Goal: Task Accomplishment & Management: Manage account settings

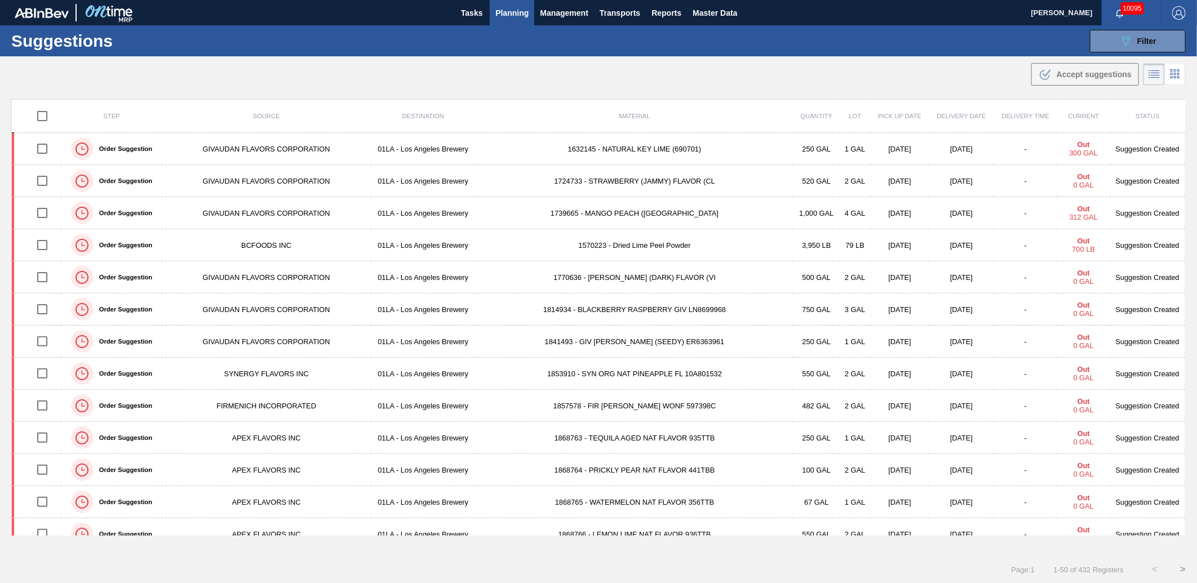
scroll to position [939, 0]
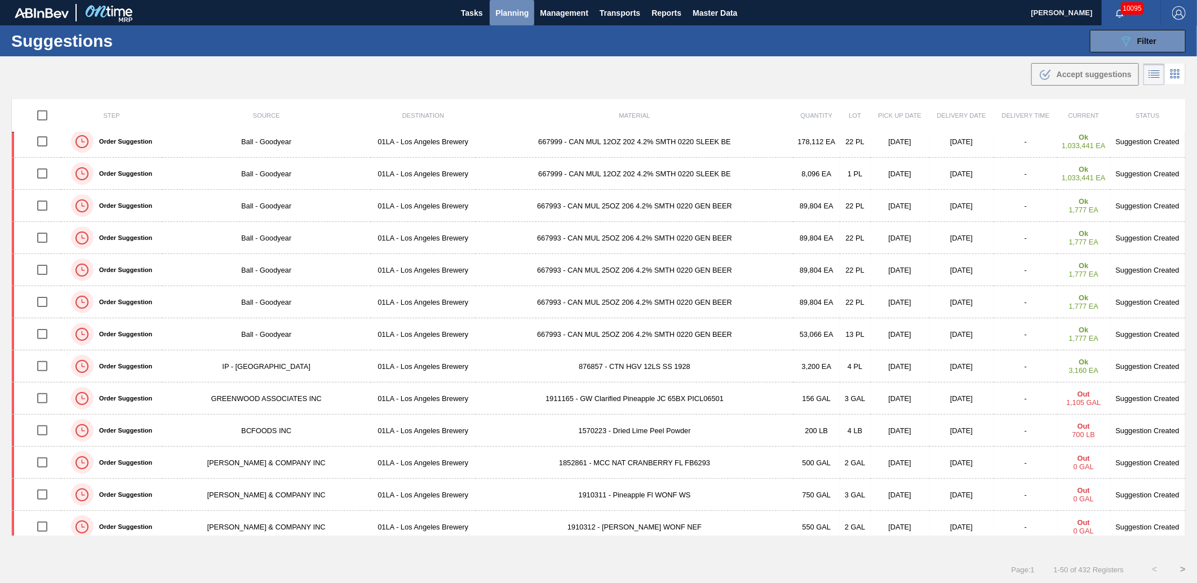
click at [513, 7] on span "Planning" at bounding box center [511, 13] width 33 height 14
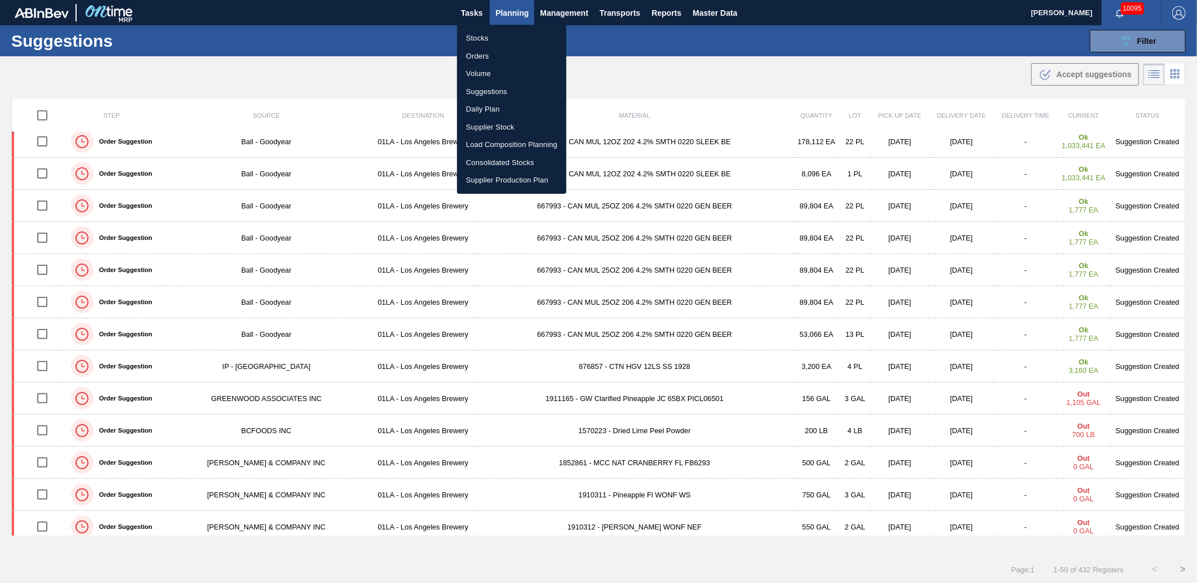
drag, startPoint x: 480, startPoint y: 38, endPoint x: 818, endPoint y: 106, distance: 344.9
click at [479, 38] on li "Stocks" at bounding box center [511, 38] width 109 height 18
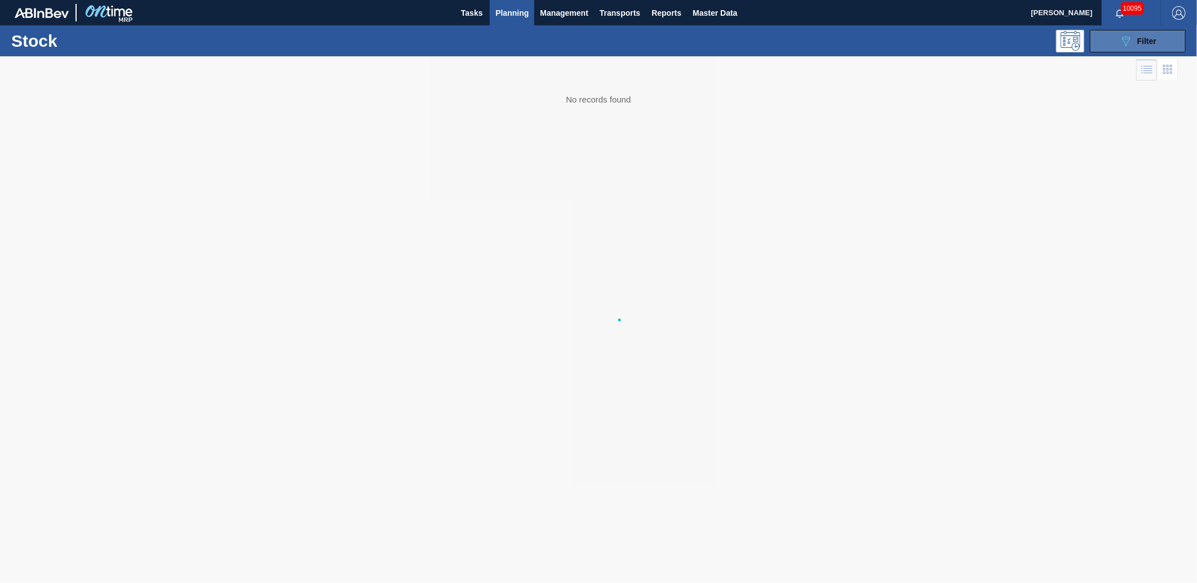
click at [1148, 45] on span "Filter" at bounding box center [1146, 41] width 19 height 9
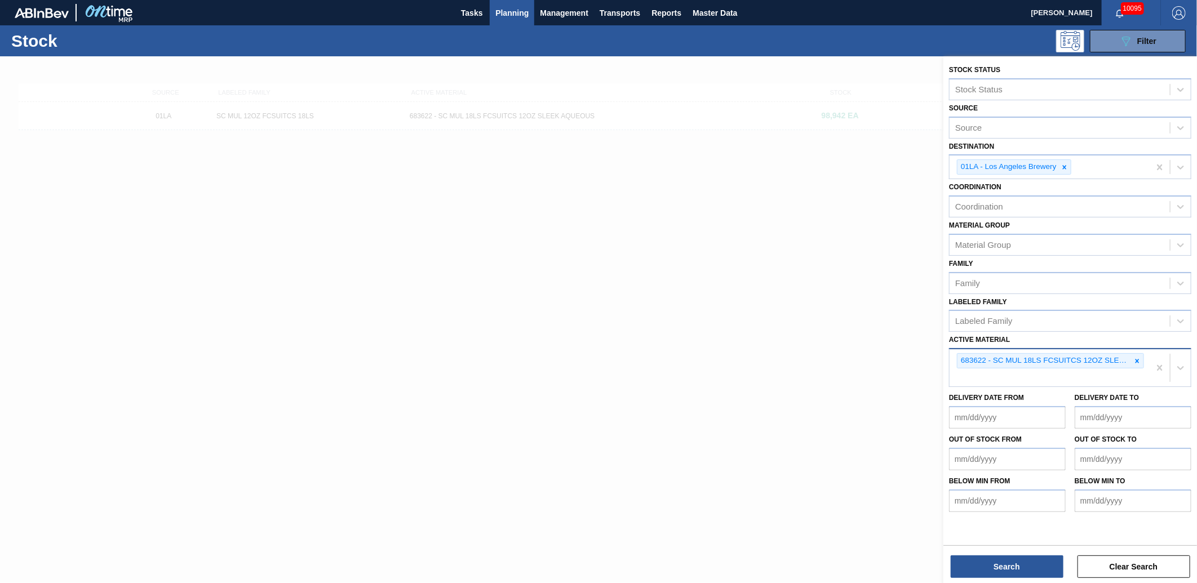
drag, startPoint x: 1140, startPoint y: 357, endPoint x: 1128, endPoint y: 355, distance: 12.6
click at [1140, 357] on icon at bounding box center [1137, 361] width 8 height 8
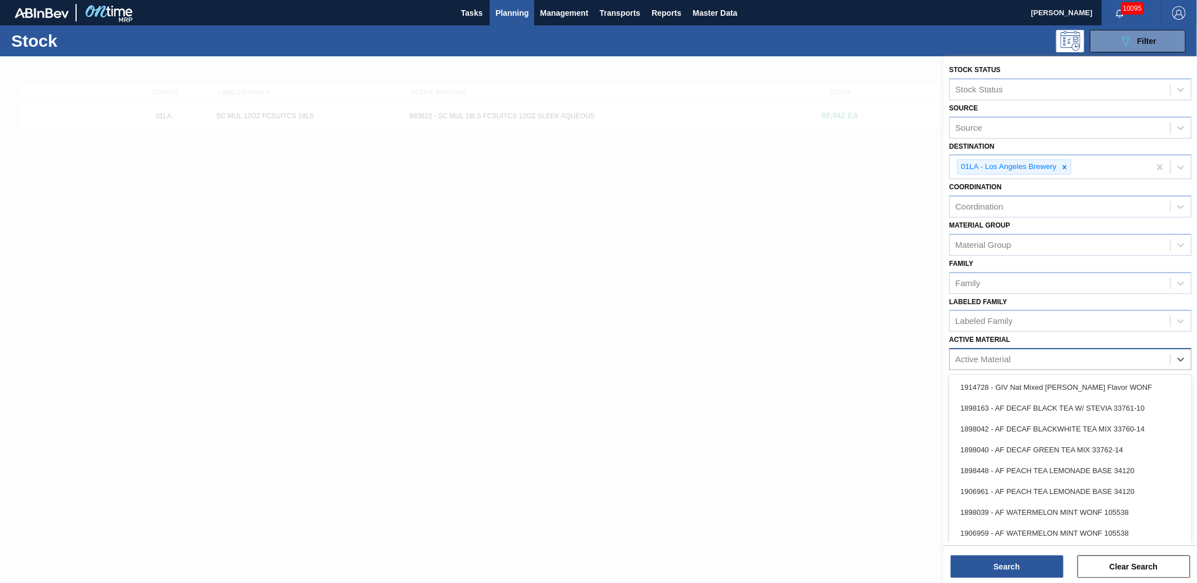
click at [1005, 357] on div "Active Material" at bounding box center [982, 360] width 55 height 10
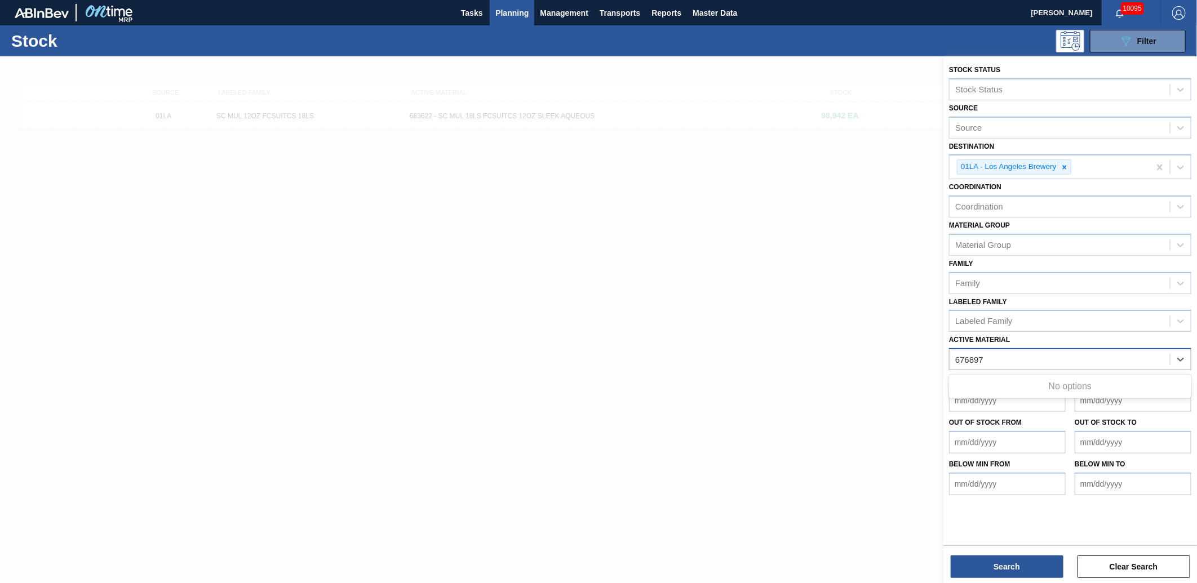
type Material "676897"
click at [1013, 570] on button "Search" at bounding box center [1007, 567] width 113 height 23
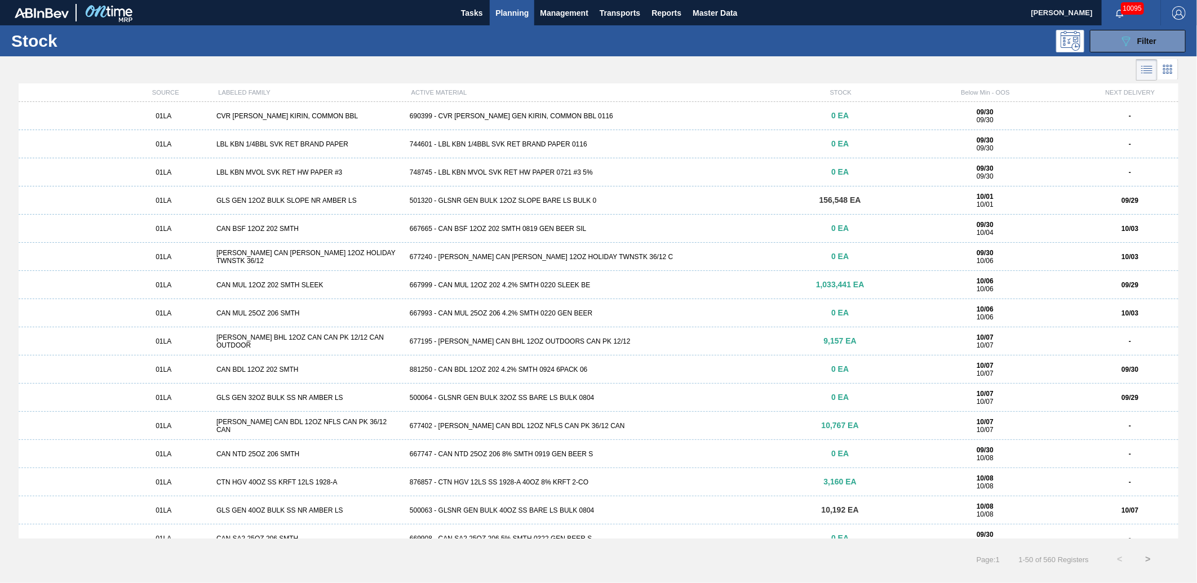
drag, startPoint x: 1157, startPoint y: 39, endPoint x: 1134, endPoint y: 63, distance: 32.3
click at [1134, 63] on div "Stock 089F7B8B-B2A5-4AFE-B5C0-19BA573D28AC Filter Stock Status Stock Status Sou…" at bounding box center [598, 299] width 1197 height 548
click at [1136, 35] on div "089F7B8B-B2A5-4AFE-B5C0-19BA573D28AC Filter" at bounding box center [1137, 41] width 37 height 14
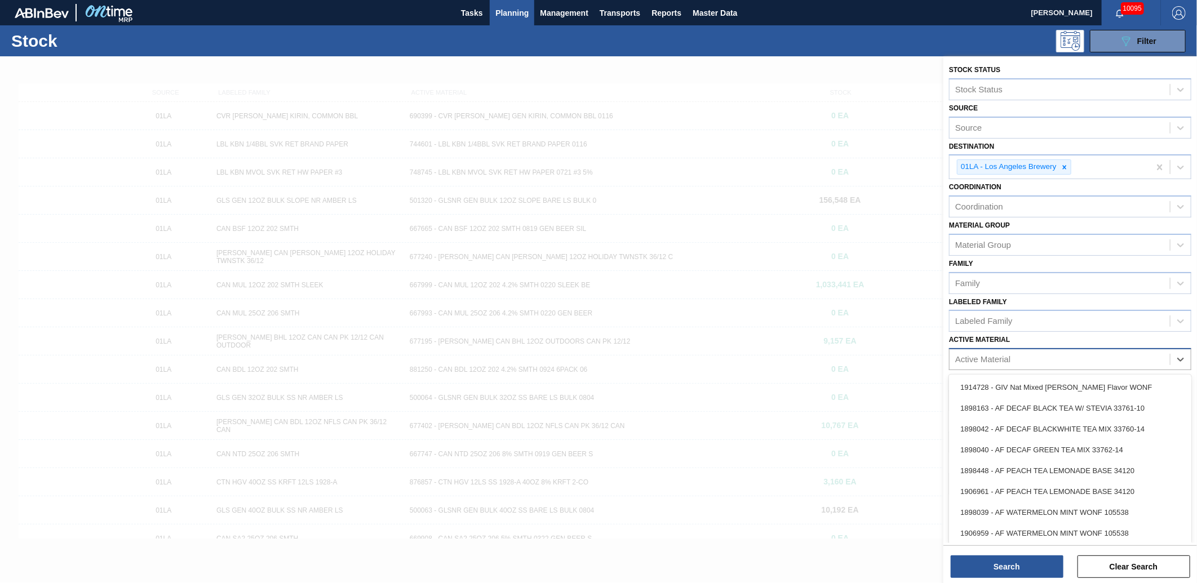
click at [1011, 361] on div "Active Material" at bounding box center [1059, 360] width 220 height 16
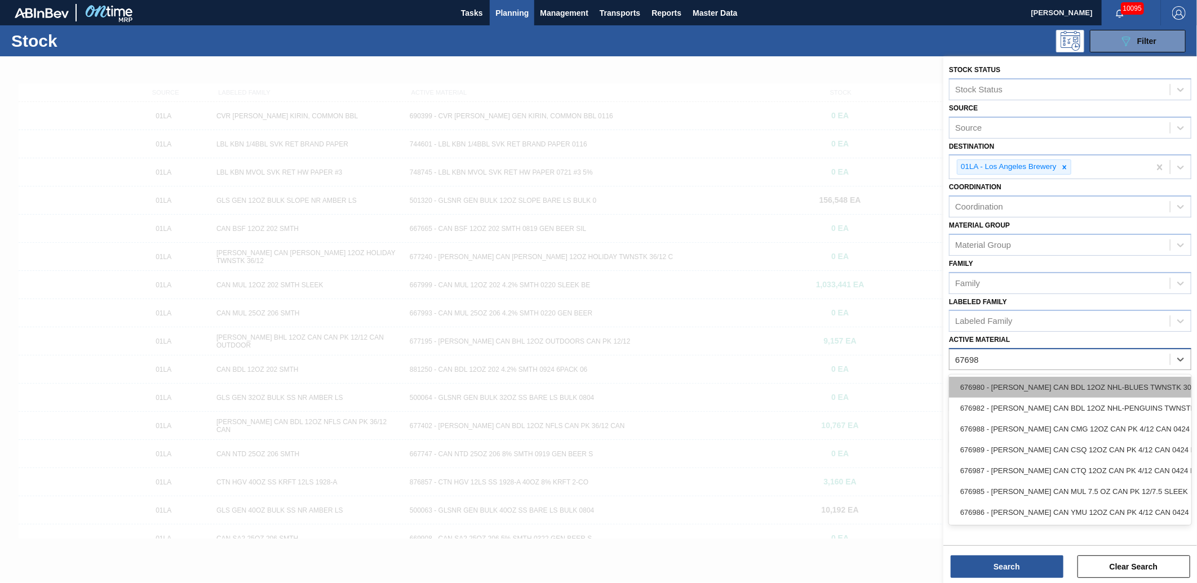
type Material "676987"
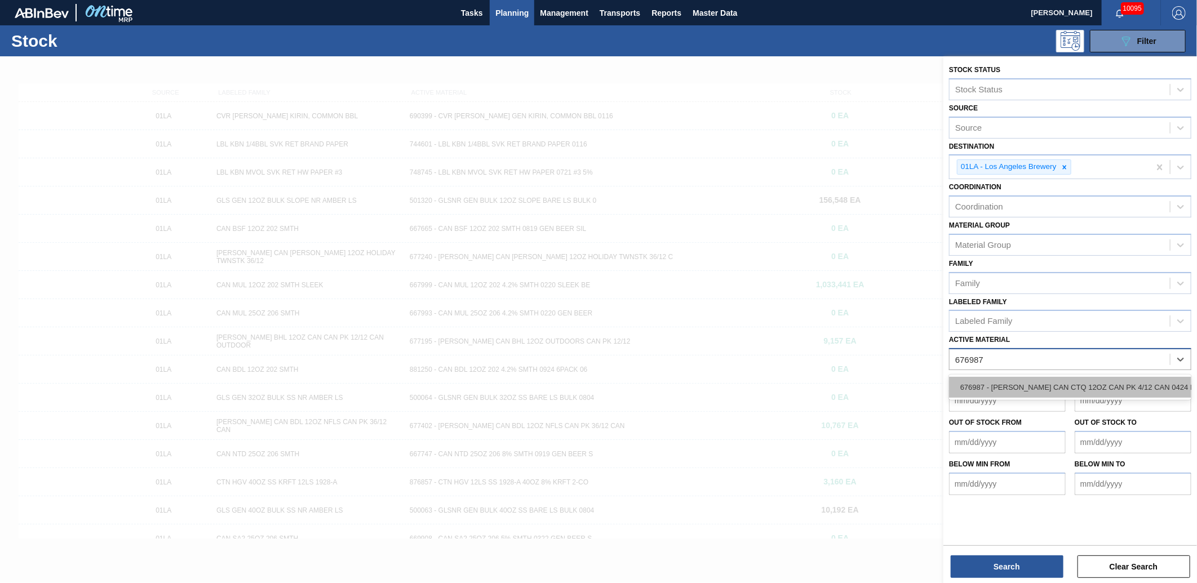
click at [1062, 389] on div "676987 - [PERSON_NAME] CAN CTQ 12OZ CAN PK 4/12 CAN 0424 B" at bounding box center [1070, 387] width 242 height 21
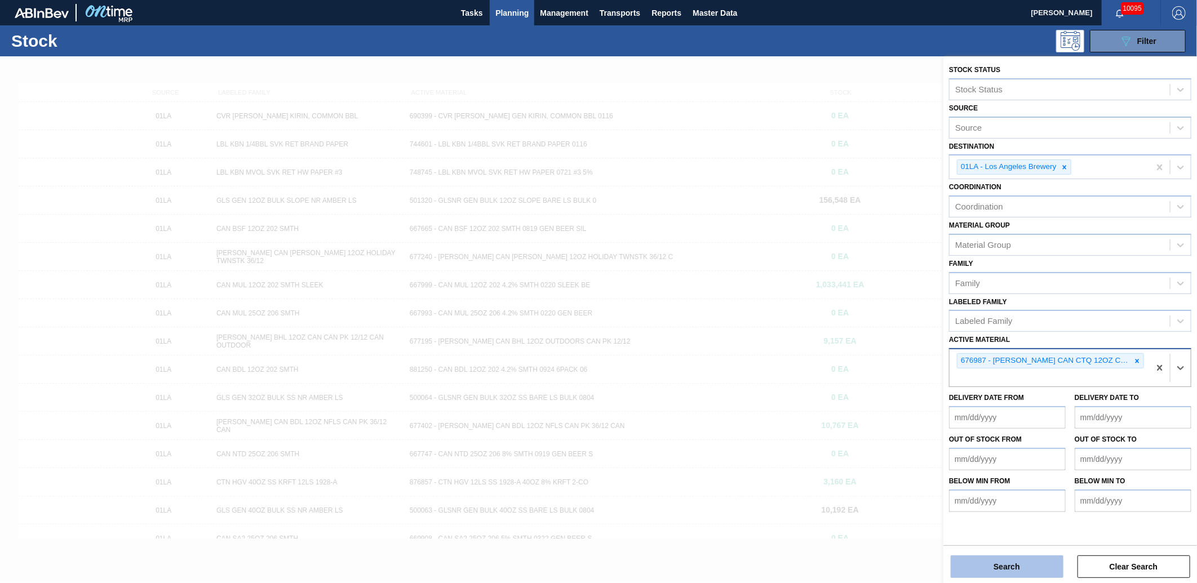
click at [1005, 561] on button "Search" at bounding box center [1007, 567] width 113 height 23
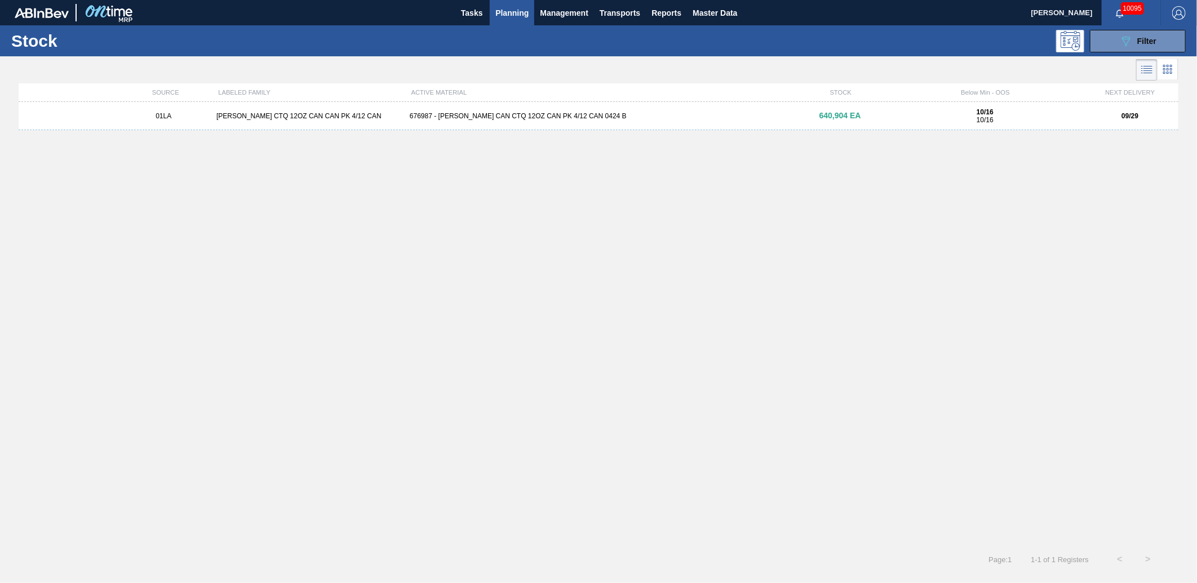
click at [480, 114] on div "676987 - [PERSON_NAME] CAN CTQ 12OZ CAN PK 4/12 CAN 0424 B" at bounding box center [598, 116] width 387 height 8
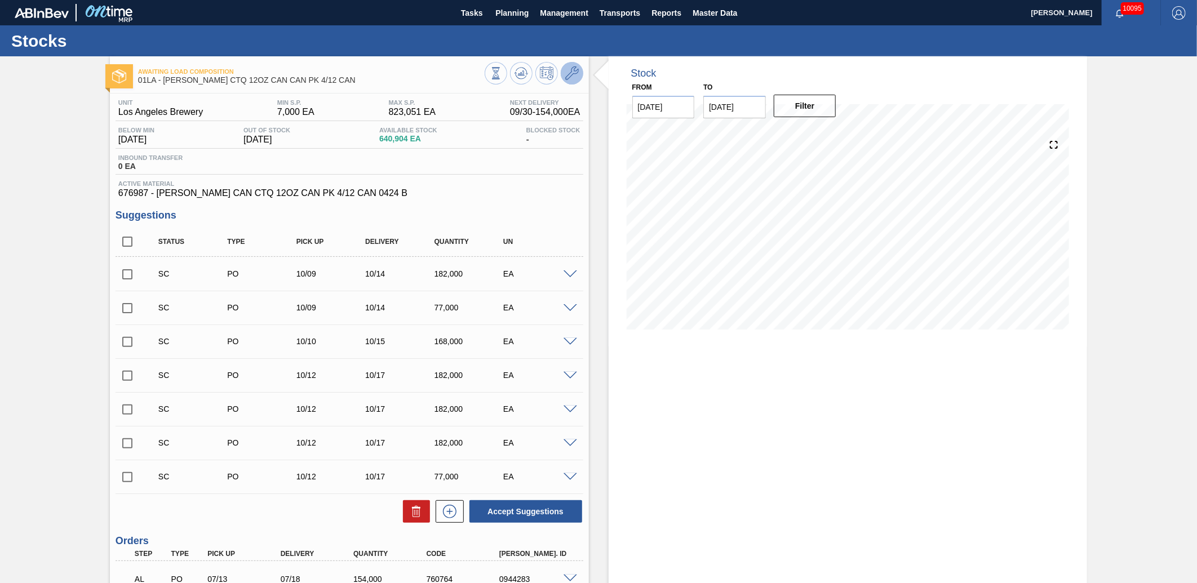
click at [571, 75] on icon at bounding box center [572, 73] width 14 height 14
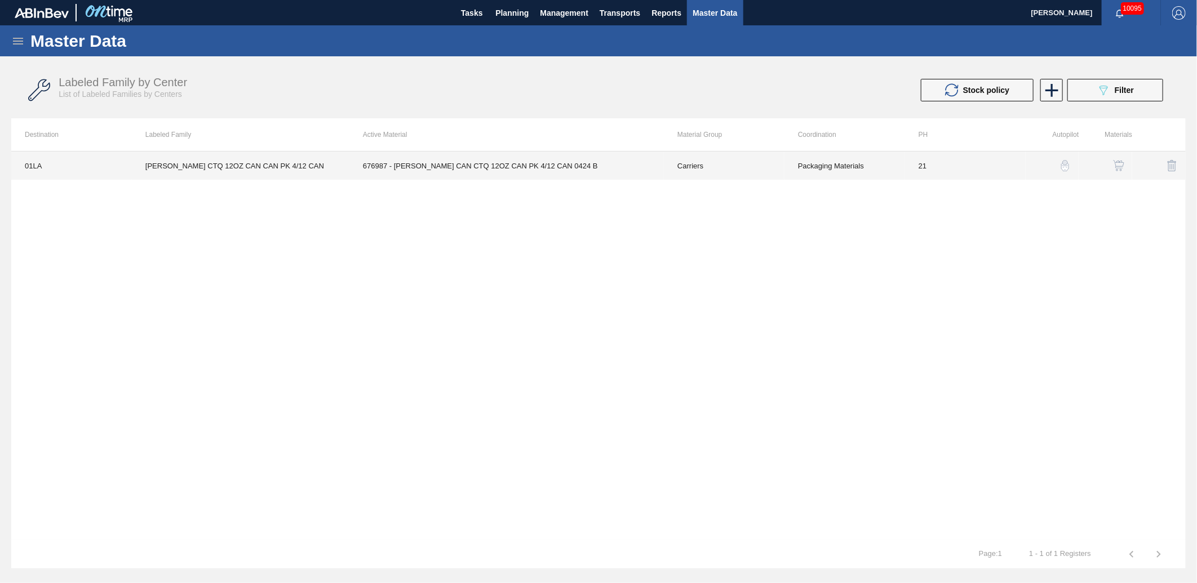
click at [406, 165] on td "676987 - [PERSON_NAME] CAN CTQ 12OZ CAN PK 4/12 CAN 0424 B" at bounding box center [506, 166] width 314 height 28
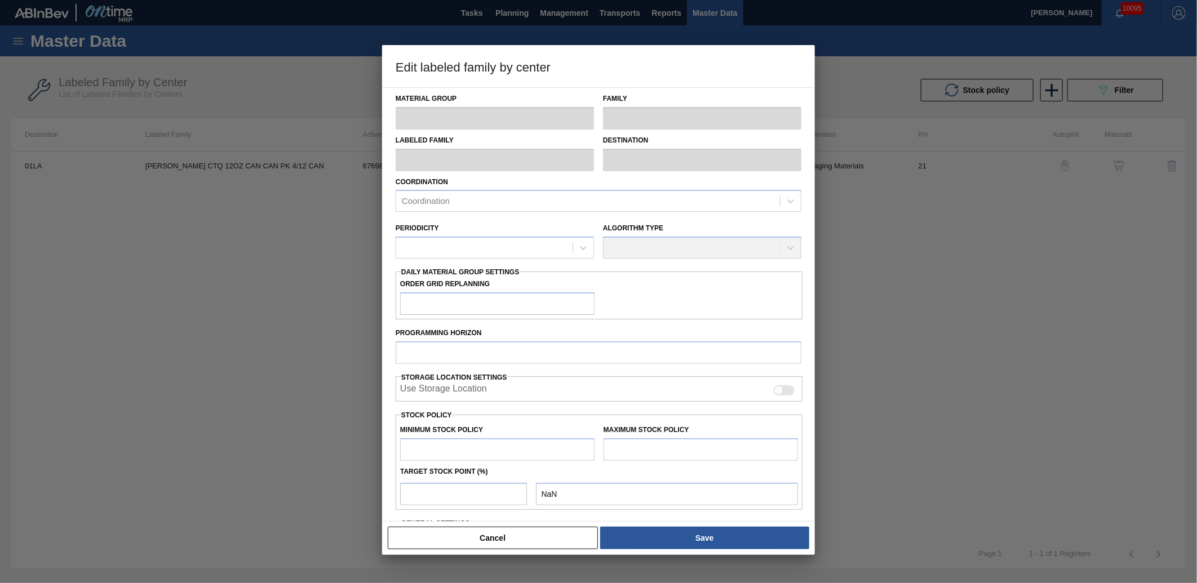
type input "Carriers"
type input "Can Carriers"
type input "[PERSON_NAME] CTQ 12OZ CAN CAN PK 4/12 CAN"
type input "01LA - Los Angeles Brewery"
type input "21"
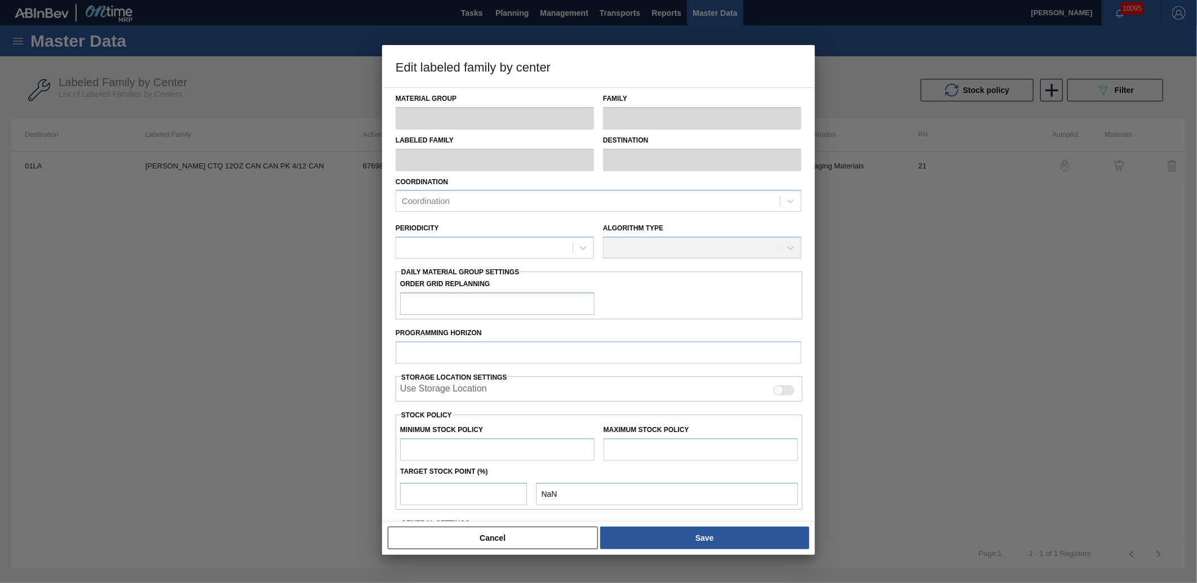
type input "7,000"
type input "823,051"
type input "20"
type input "170,210"
checkbox input "true"
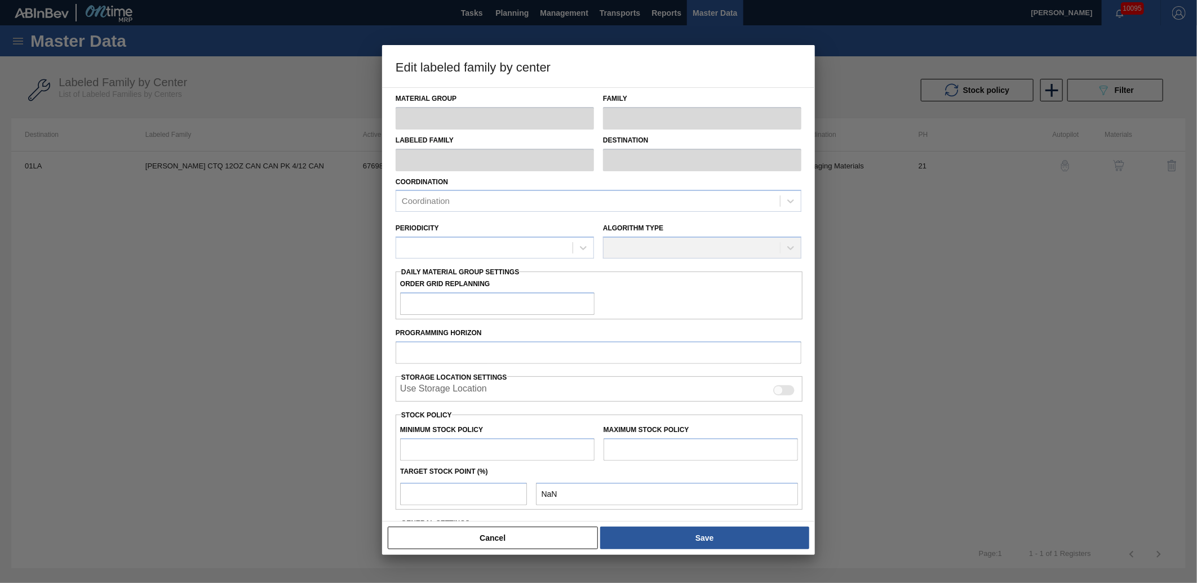
checkbox input "true"
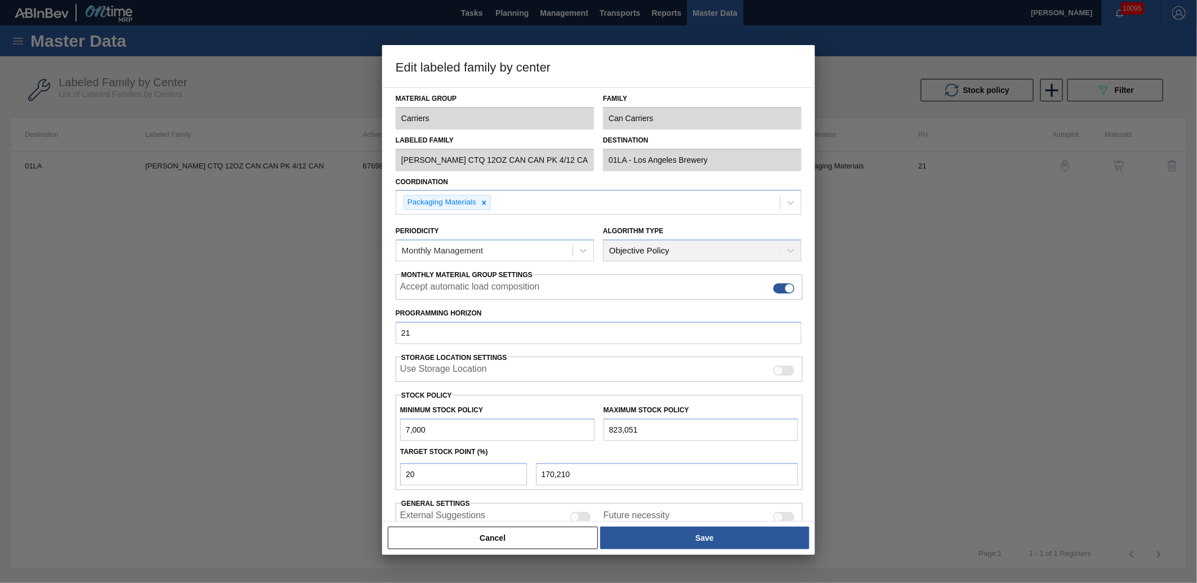
scroll to position [66, 0]
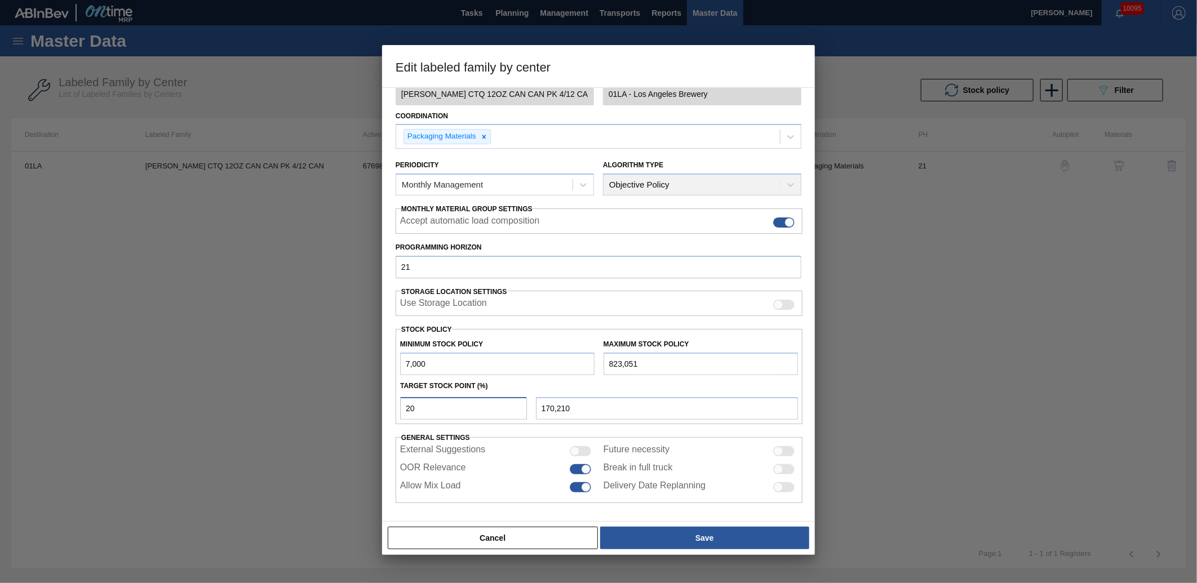
drag, startPoint x: 437, startPoint y: 409, endPoint x: 394, endPoint y: 402, distance: 42.8
click at [394, 402] on div "Material Group Carriers Family Can Carriers Labeled Family [PERSON_NAME] CTQ 12…" at bounding box center [598, 304] width 433 height 434
click at [531, 534] on button "Cancel" at bounding box center [493, 538] width 210 height 23
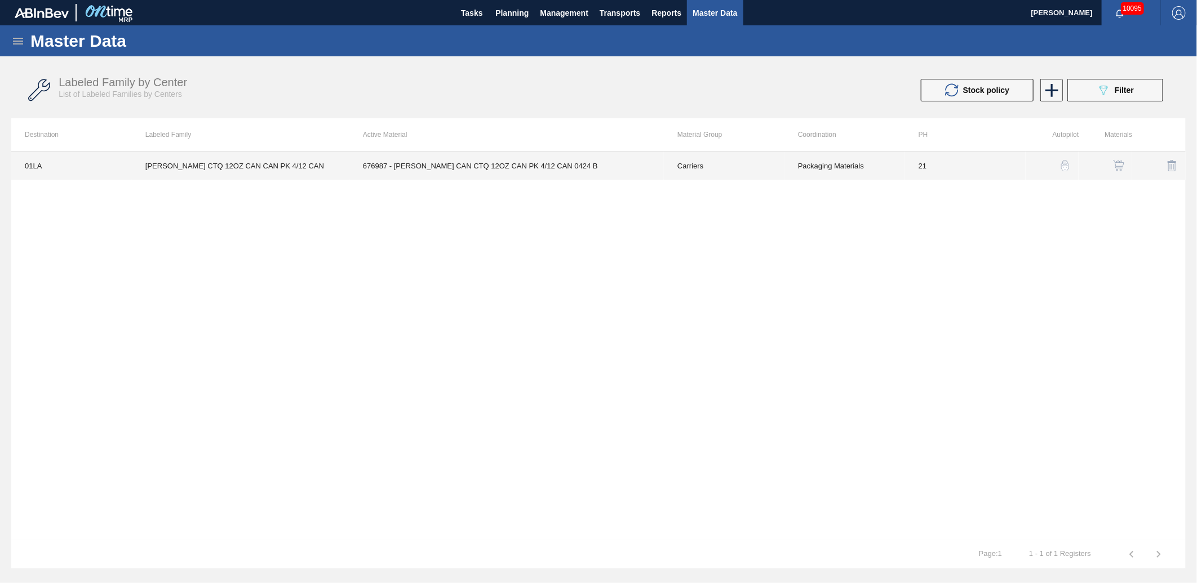
click at [490, 163] on td "676987 - [PERSON_NAME] CAN CTQ 12OZ CAN PK 4/12 CAN 0424 B" at bounding box center [506, 166] width 314 height 28
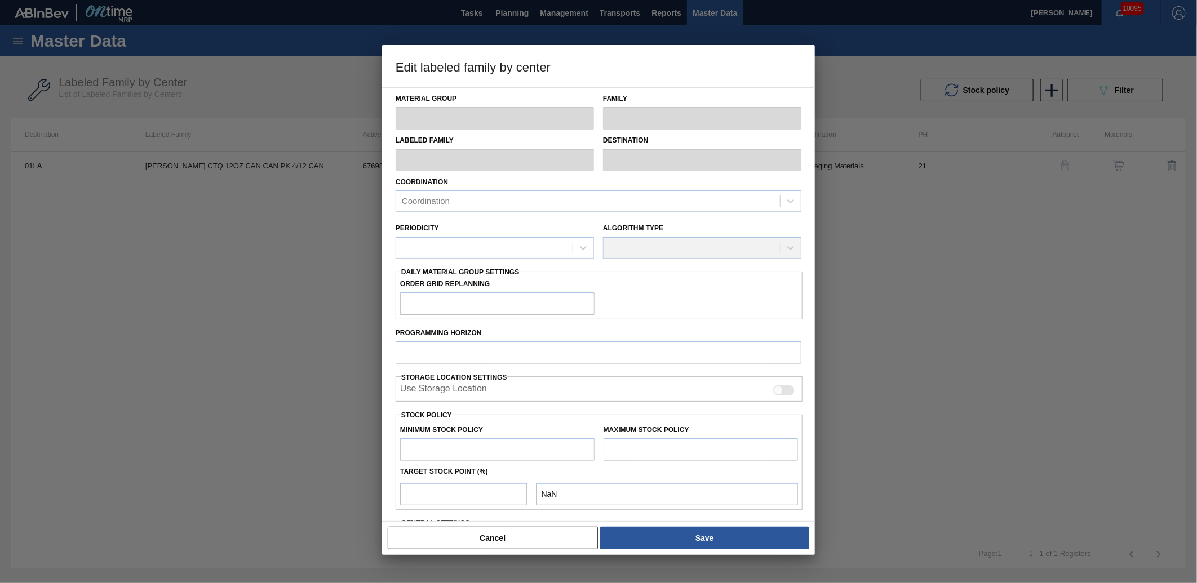
type input "Carriers"
type input "Can Carriers"
type input "[PERSON_NAME] CTQ 12OZ CAN CAN PK 4/12 CAN"
type input "01LA - Los Angeles Brewery"
type input "21"
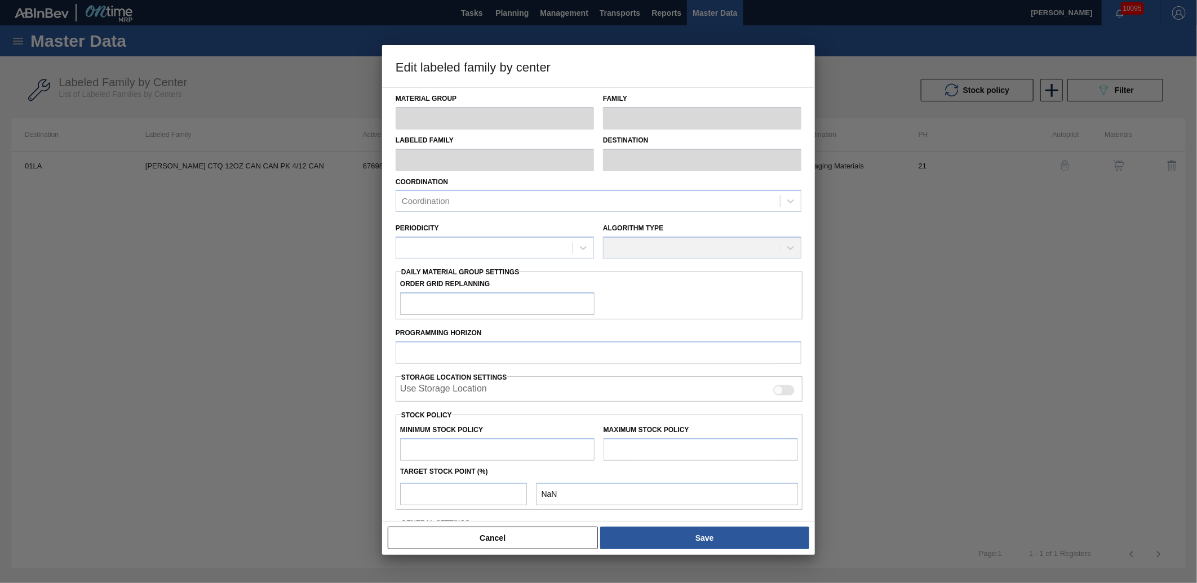
type input "7,000"
type input "823,051"
type input "20"
type input "170,210"
checkbox input "true"
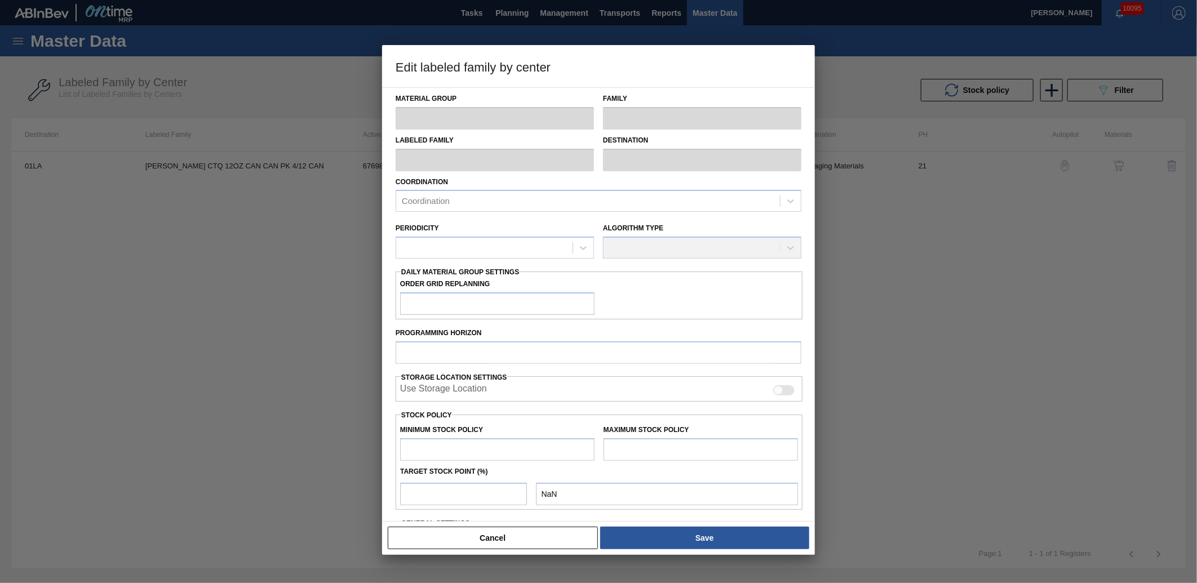
checkbox input "true"
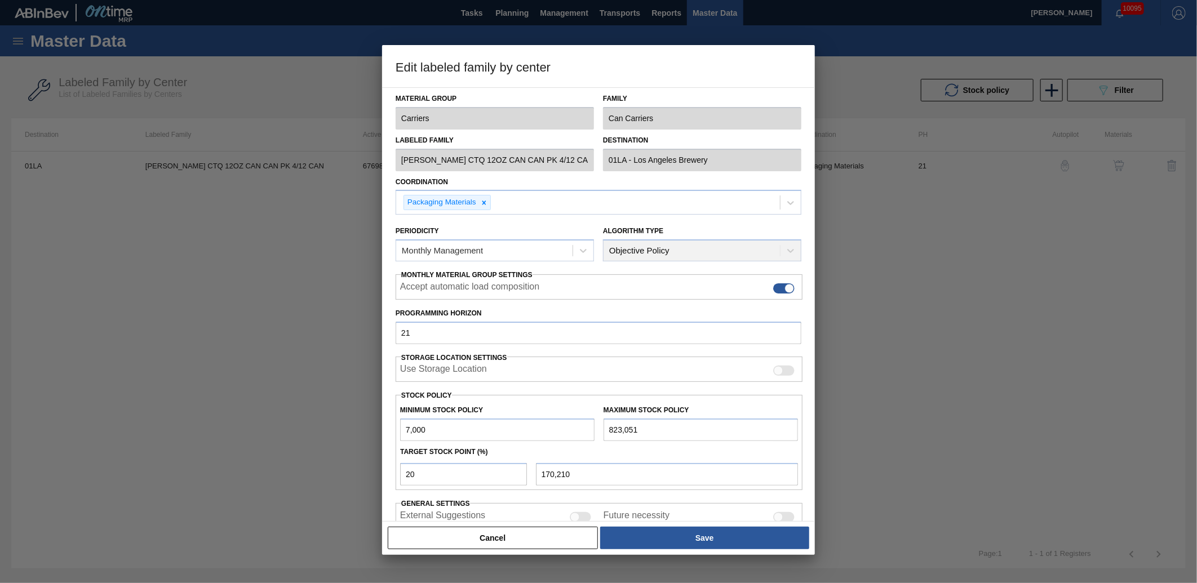
drag, startPoint x: 521, startPoint y: 534, endPoint x: 600, endPoint y: 464, distance: 105.8
click at [521, 531] on button "Cancel" at bounding box center [493, 538] width 210 height 23
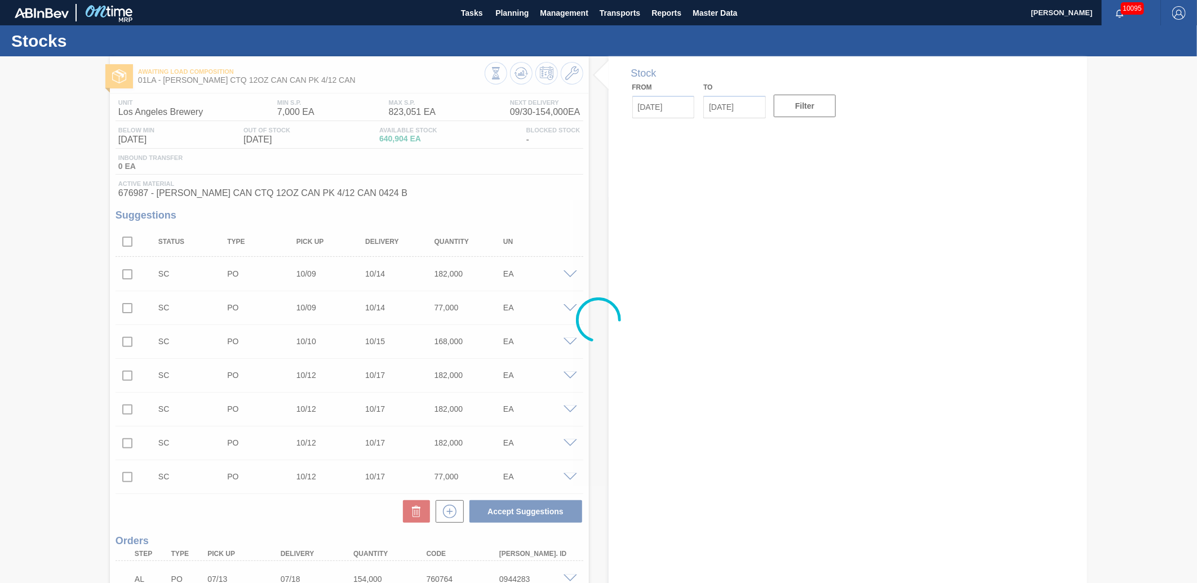
type input "[DATE]"
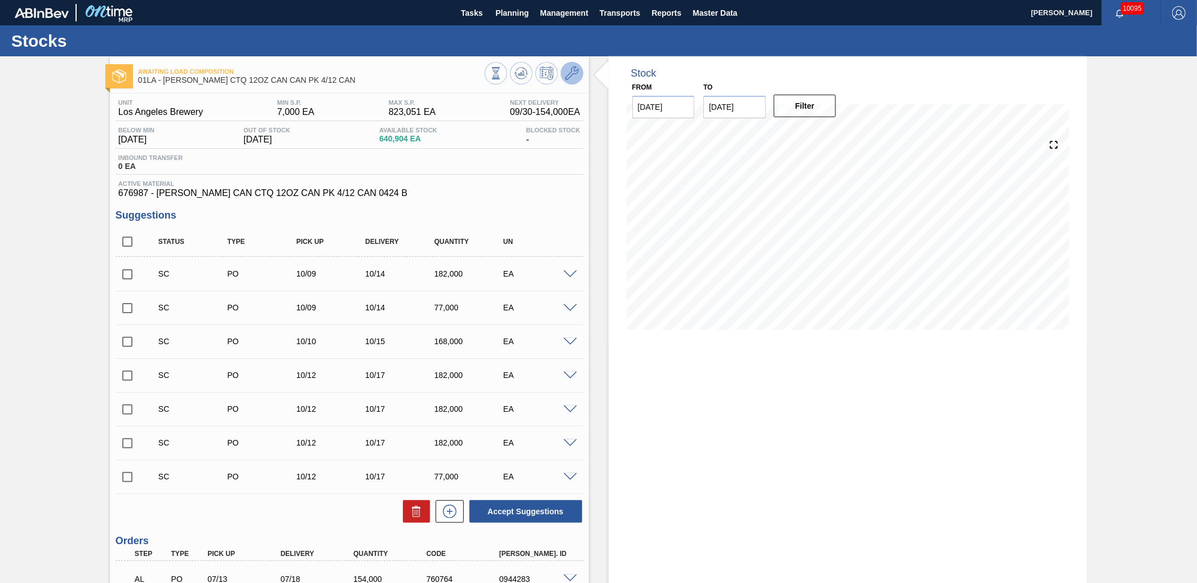
click at [568, 72] on icon at bounding box center [572, 73] width 14 height 14
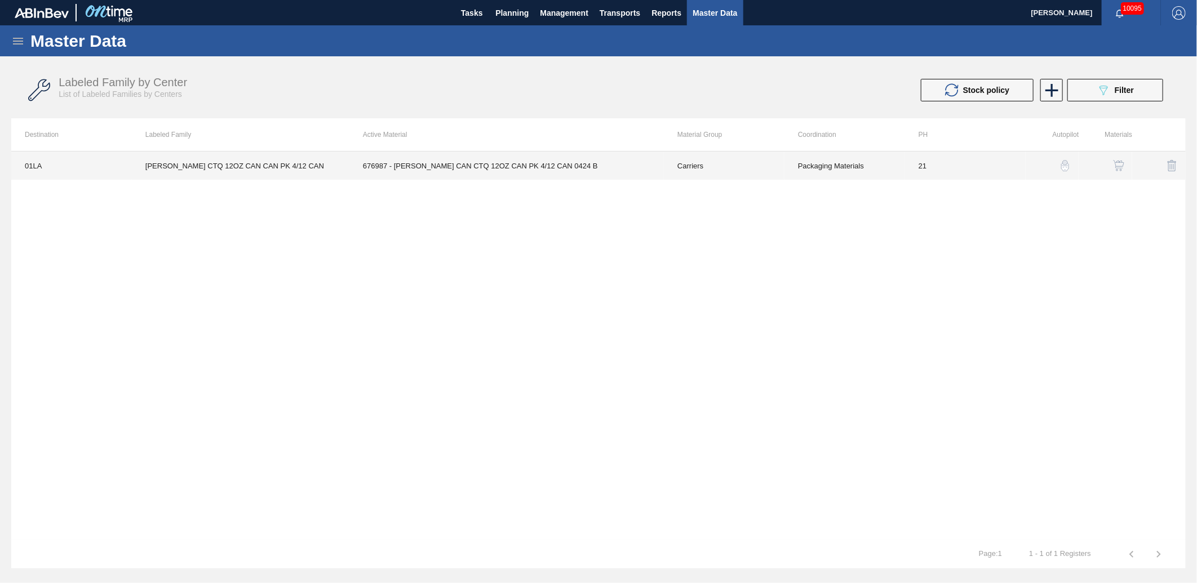
click at [215, 171] on td "[PERSON_NAME] CTQ 12OZ CAN CAN PK 4/12 CAN" at bounding box center [240, 166] width 217 height 28
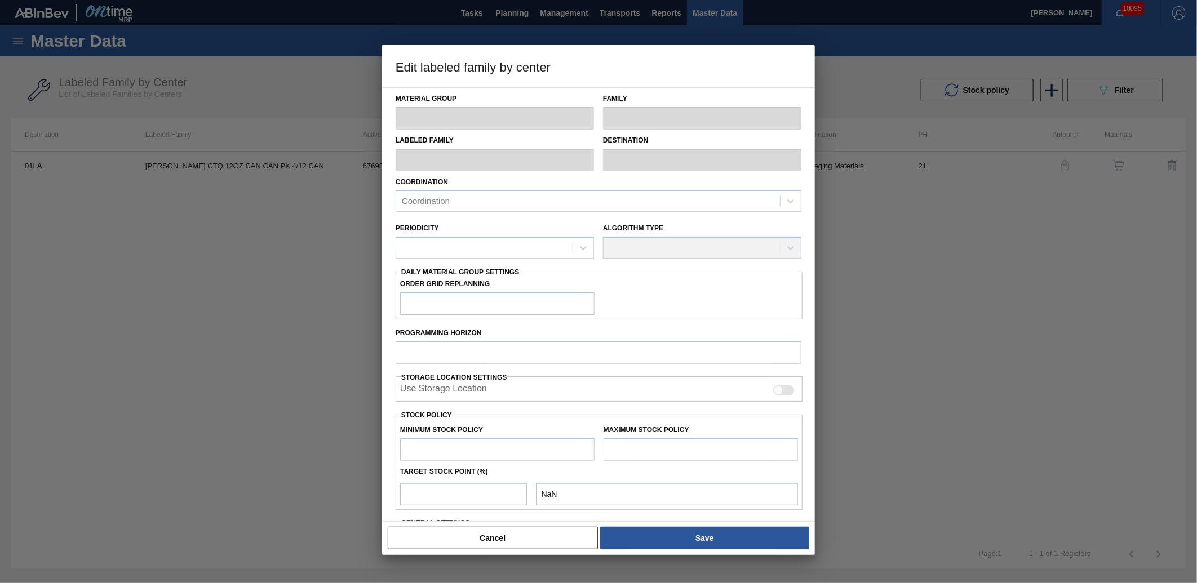
type input "Carriers"
type input "Can Carriers"
type input "[PERSON_NAME] CTQ 12OZ CAN CAN PK 4/12 CAN"
type input "01LA - Los Angeles Brewery"
type input "21"
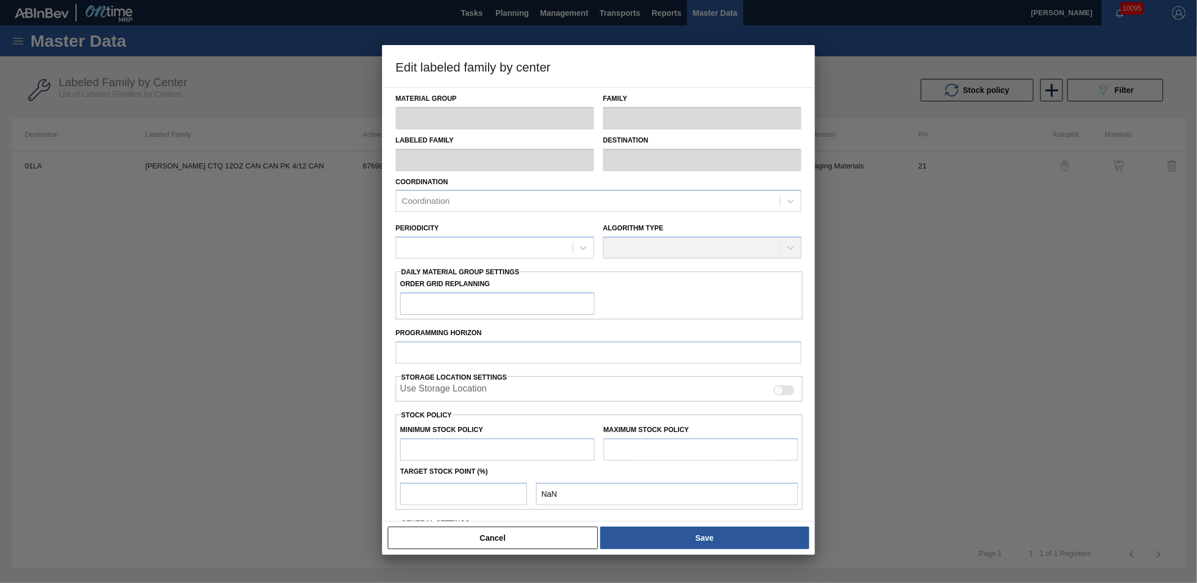
type input "7,000"
type input "823,051"
type input "20"
type input "170,210"
checkbox input "true"
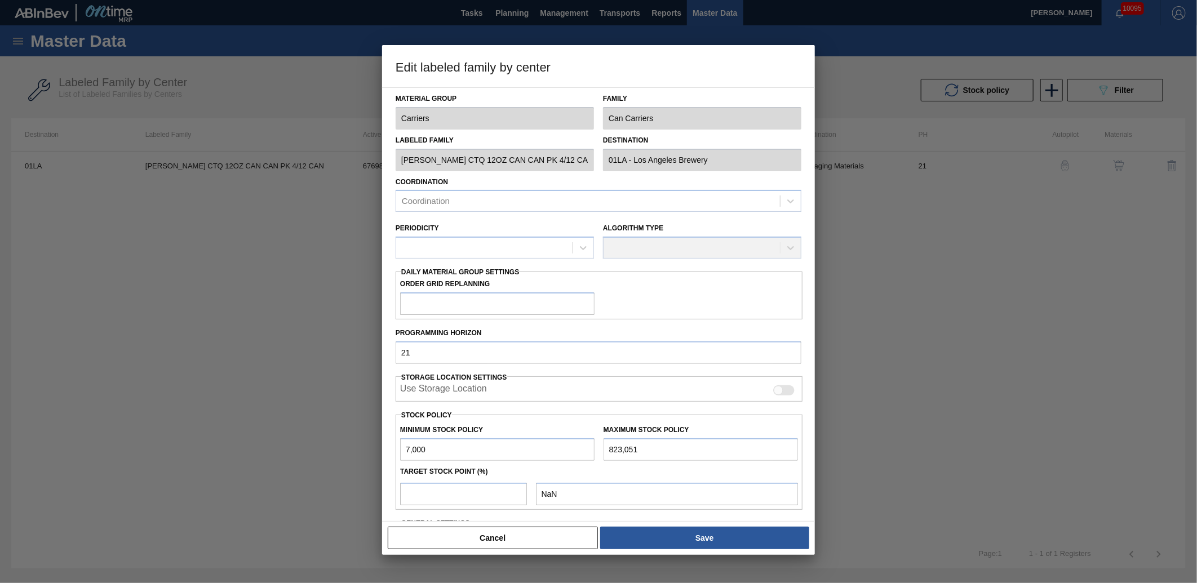
checkbox input "true"
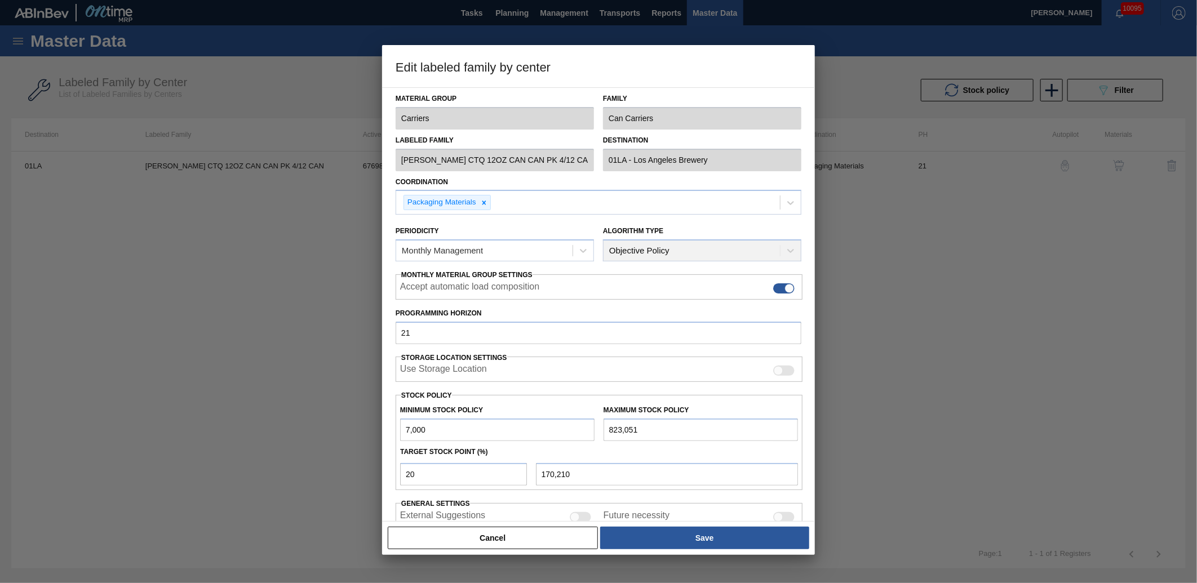
drag, startPoint x: 417, startPoint y: 432, endPoint x: 167, endPoint y: 432, distance: 250.2
click at [167, 432] on div "Edit labeled family by center Material Group Carriers Family Can Carriers Label…" at bounding box center [598, 291] width 1197 height 583
type input "3"
type input "164,613"
type input "35"
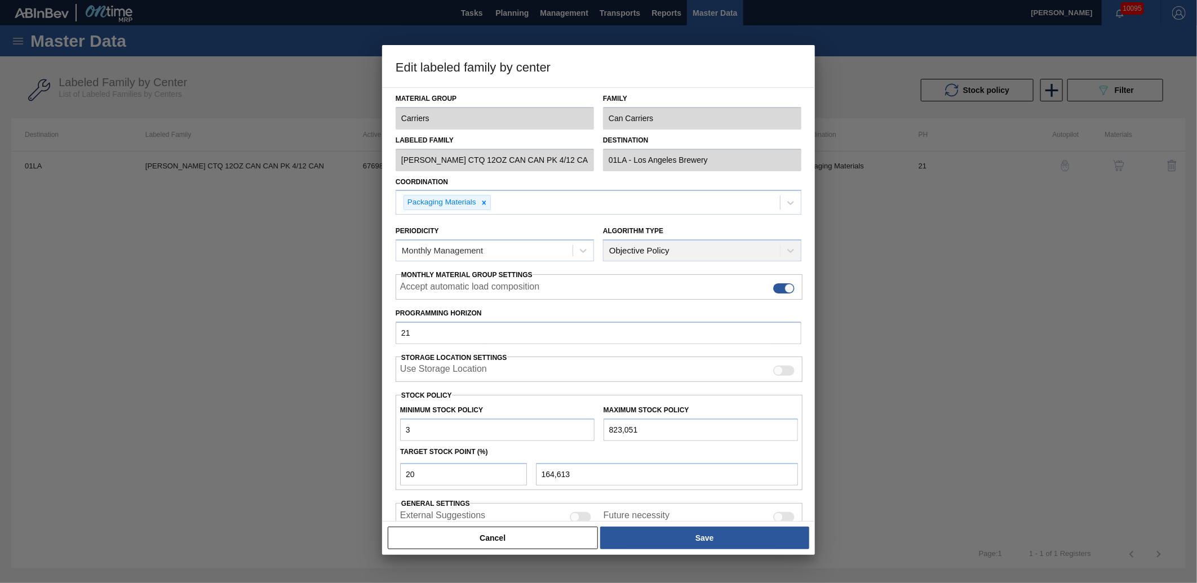
type input "164,638"
type input "350"
type input "164,890"
type input "3,500"
type input "167,410"
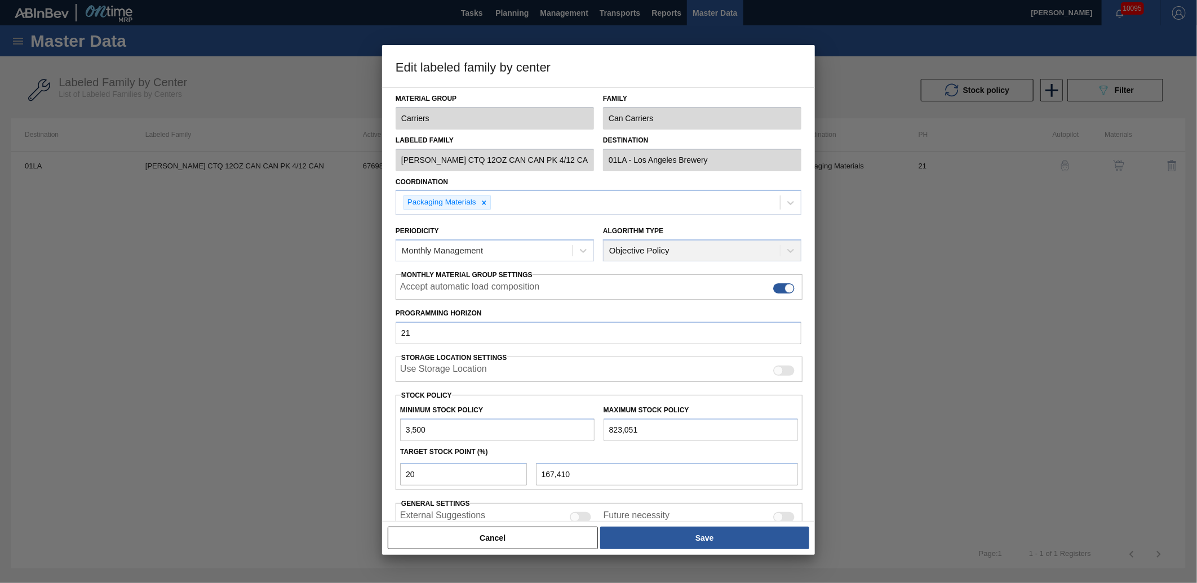
type input "35,000"
type input "192,610"
type input "35,000"
click at [681, 539] on button "Save" at bounding box center [704, 538] width 209 height 23
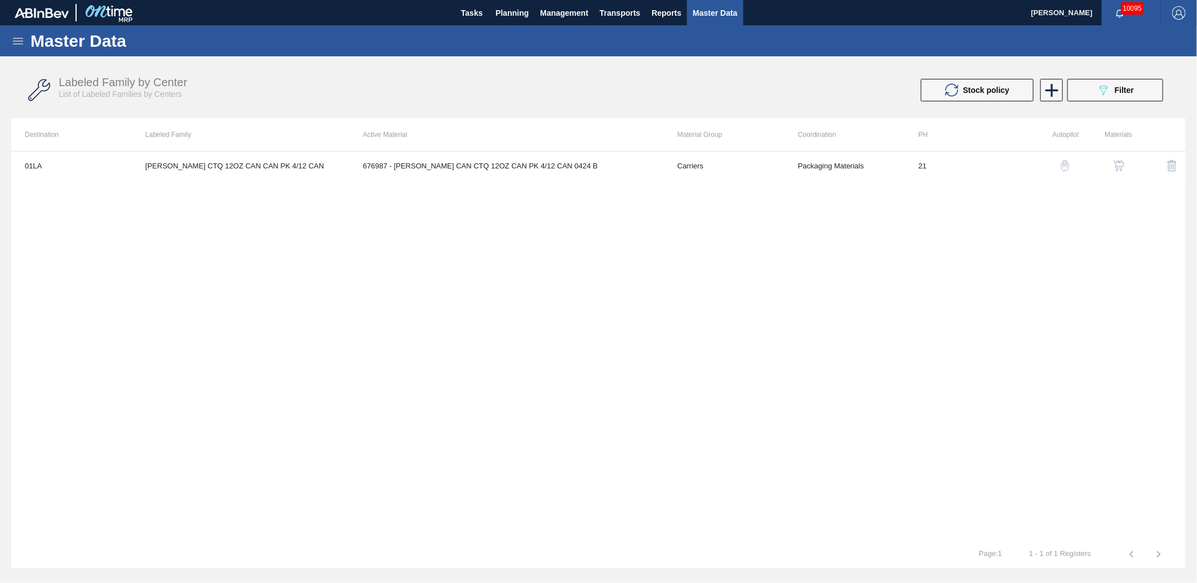
click at [655, 104] on div "Labeled Family by Center List of Labeled Families by Centers Stock policy 089F7…" at bounding box center [598, 90] width 1174 height 42
